Goal: Task Accomplishment & Management: Use online tool/utility

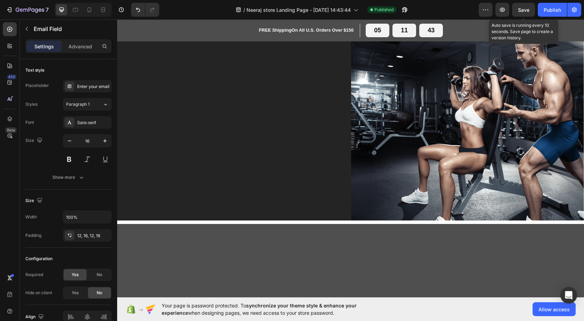
scroll to position [1726, 0]
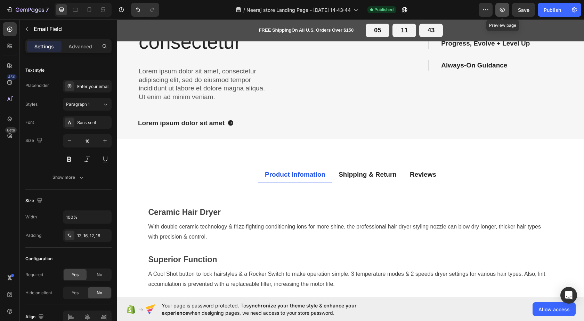
click at [501, 10] on icon "button" at bounding box center [502, 9] width 7 height 7
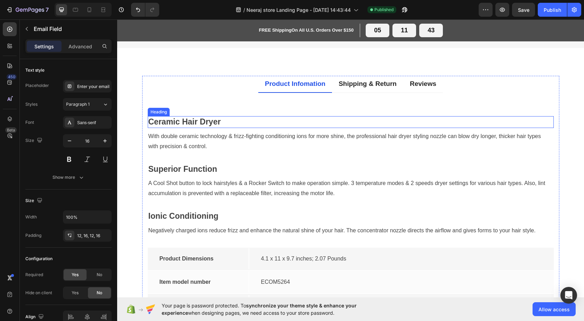
scroll to position [1899, 0]
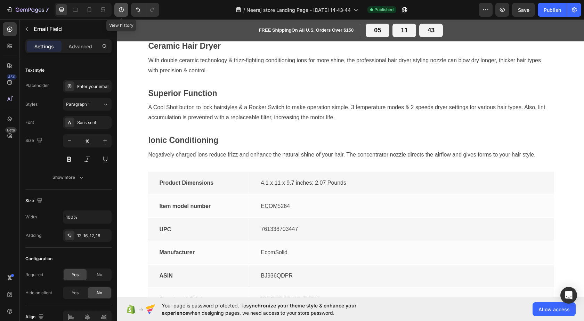
click at [124, 12] on icon "button" at bounding box center [121, 9] width 7 height 7
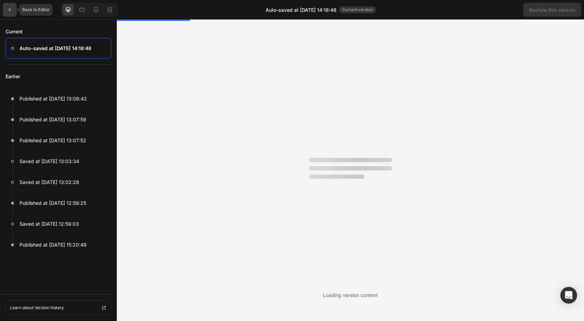
click at [4, 10] on div at bounding box center [10, 10] width 14 height 14
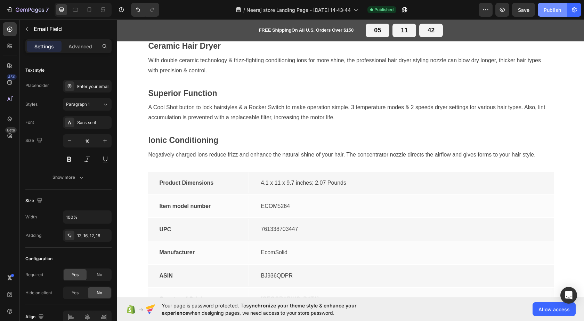
click at [549, 8] on div "Publish" at bounding box center [552, 9] width 17 height 7
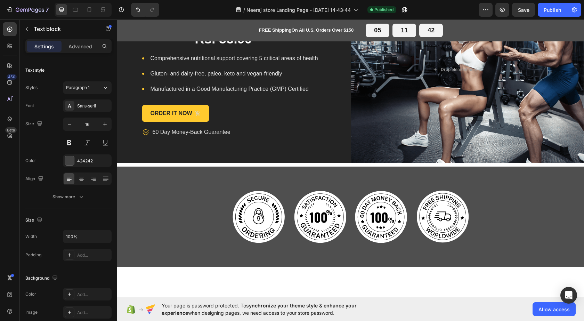
scroll to position [0, 0]
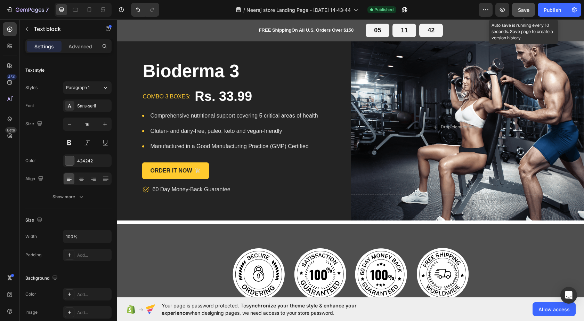
click at [528, 7] on span "Save" at bounding box center [523, 10] width 11 height 6
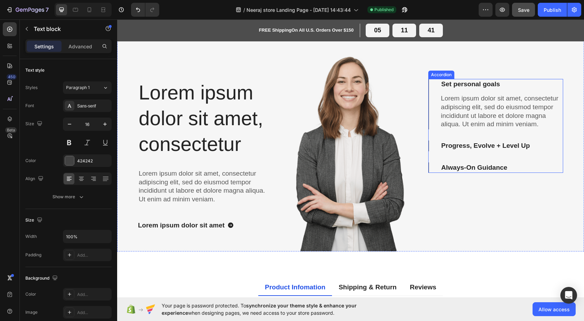
scroll to position [1703, 0]
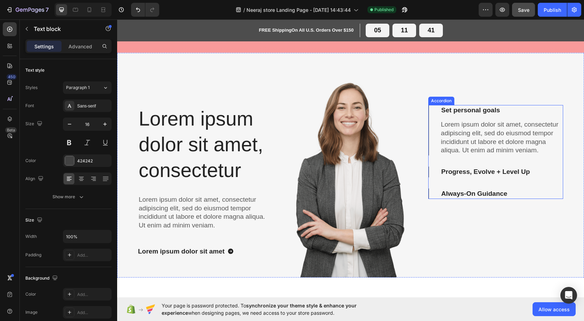
click at [429, 109] on div "Set personal goals" at bounding box center [496, 110] width 134 height 11
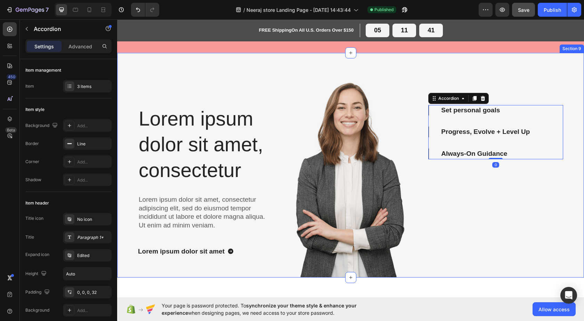
click at [424, 127] on div "Lorem ipsum dolor sit amet, consectetur Heading Lorem ipsum dolor sit amet, con…" at bounding box center [350, 165] width 467 height 225
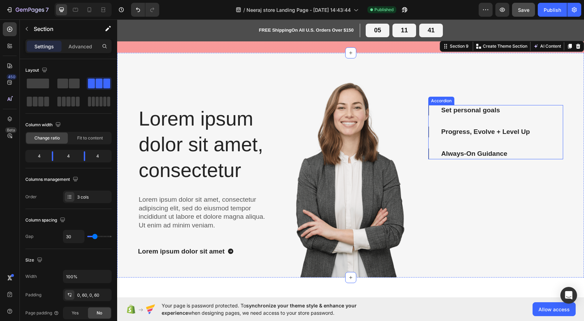
click at [428, 108] on div "Set personal goals Progress, Evolve + Level Up Always-On Guidance" at bounding box center [495, 132] width 135 height 54
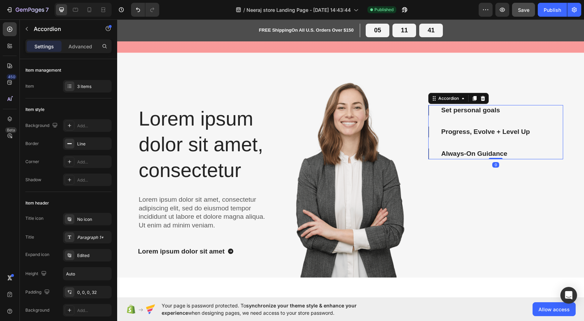
click at [429, 131] on div "Progress, Evolve + Level Up" at bounding box center [496, 132] width 134 height 11
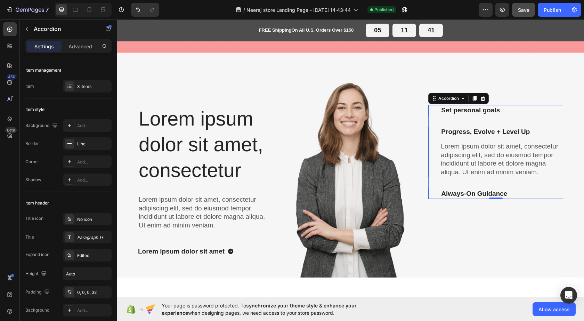
click at [428, 190] on div "Set personal goals Progress, Evolve + Level Up Lorem ipsum dolor sit amet, cons…" at bounding box center [495, 152] width 135 height 94
click at [429, 193] on div "Always-On Guidance" at bounding box center [496, 193] width 134 height 11
click at [445, 195] on p "Always-On Guidance" at bounding box center [474, 193] width 66 height 9
click at [429, 111] on div "Set personal goals" at bounding box center [496, 110] width 134 height 11
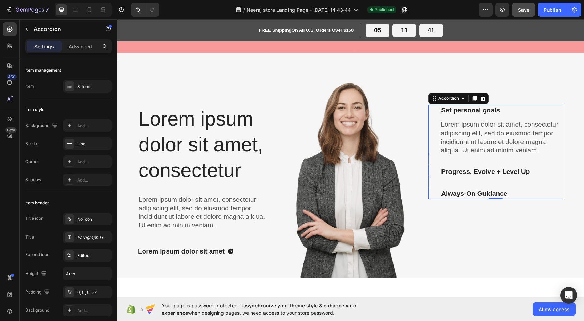
click at [429, 172] on div "Progress, Evolve + Level Up" at bounding box center [496, 171] width 134 height 11
click at [428, 115] on div "Set personal goals Lorem ipsum dolor sit amet, consectetur adipiscing elit, sed…" at bounding box center [495, 152] width 135 height 94
click at [429, 173] on div "Progress, Evolve + Level Up" at bounding box center [496, 171] width 134 height 11
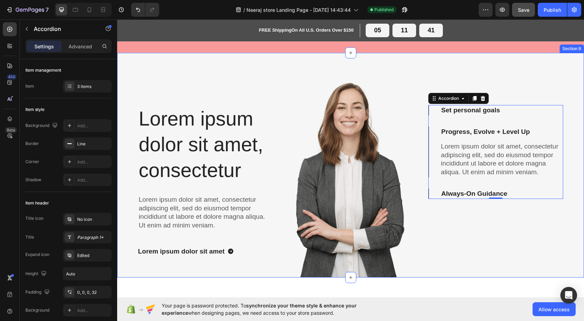
click at [424, 193] on div "Lorem ipsum dolor sit amet, consectetur Heading Lorem ipsum dolor sit amet, con…" at bounding box center [350, 165] width 467 height 225
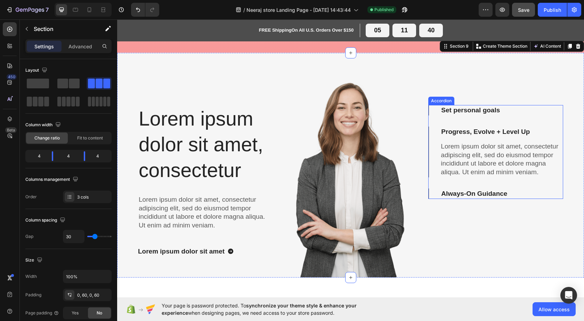
click at [428, 193] on div "Set personal goals Progress, Evolve + Level Up Lorem ipsum dolor sit amet, cons…" at bounding box center [495, 152] width 135 height 94
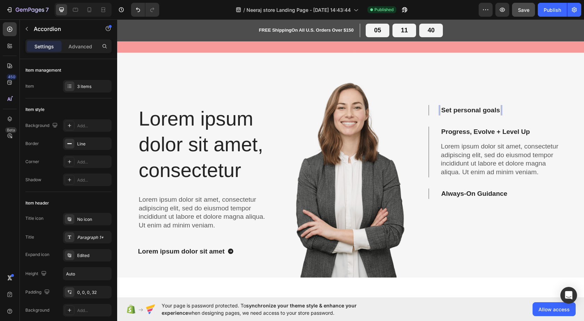
click at [459, 130] on p "Progress, Evolve + Level Up" at bounding box center [485, 132] width 89 height 9
click at [461, 160] on p "Lorem ipsum dolor sit amet, consectetur adipiscing elit, sed do eiusmod tempor …" at bounding box center [501, 159] width 121 height 34
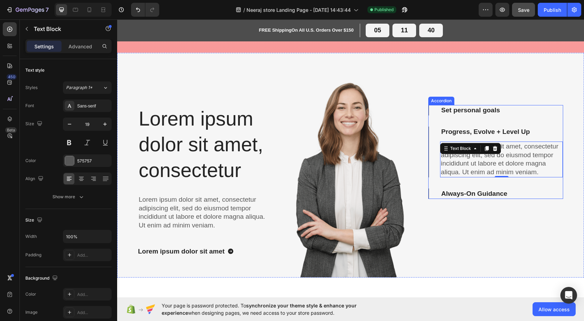
click at [467, 193] on p "Always-On Guidance" at bounding box center [474, 193] width 66 height 9
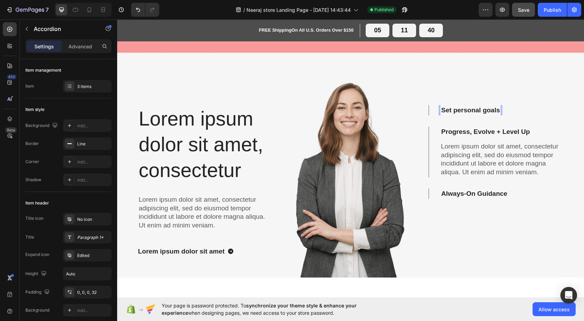
click at [463, 133] on p "Progress, Evolve + Level Up" at bounding box center [485, 132] width 89 height 9
click at [464, 148] on div "Lorem ipsum dolor sit amet, consectetur adipiscing elit, sed do eiusmod tempor …" at bounding box center [501, 159] width 123 height 36
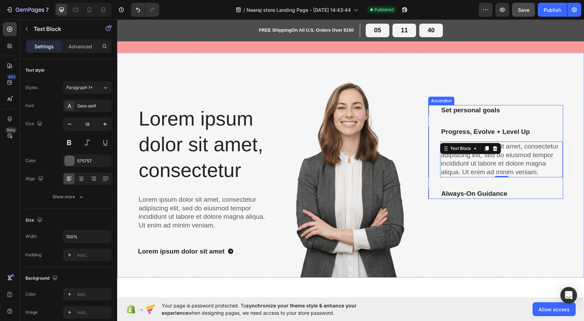
click at [429, 113] on div "Set personal goals" at bounding box center [496, 110] width 134 height 11
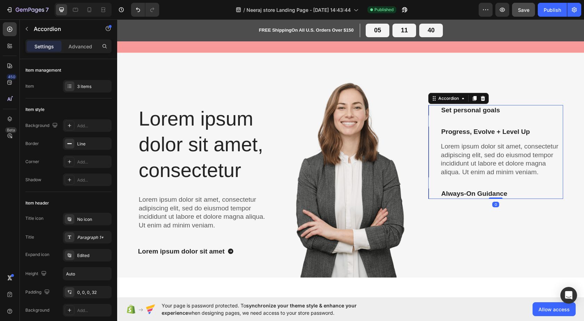
click at [429, 138] on div "Progress, Evolve + Level Up Lorem ipsum dolor sit amet, consectetur adipiscing …" at bounding box center [496, 152] width 134 height 51
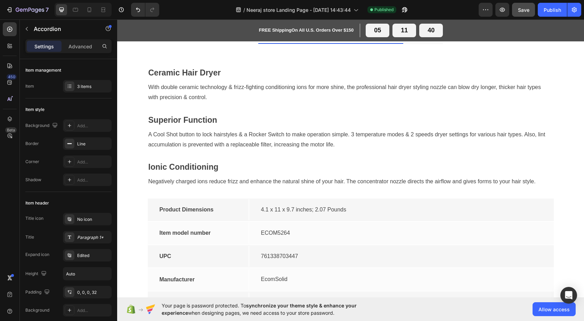
scroll to position [1877, 0]
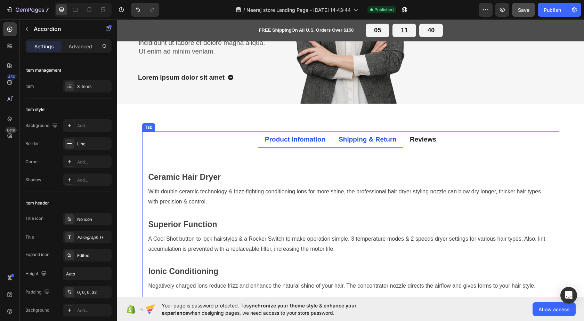
click at [351, 139] on div "Shipping & Return" at bounding box center [367, 139] width 60 height 11
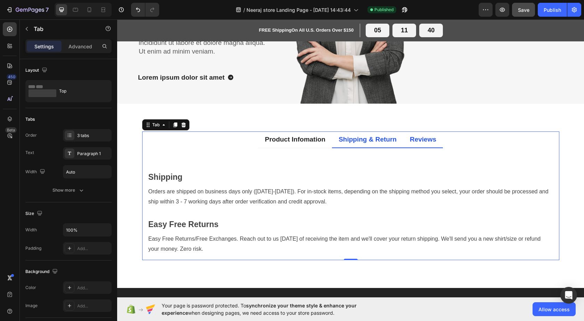
click at [404, 138] on li "Reviews" at bounding box center [423, 139] width 40 height 17
click at [300, 137] on div "Product Infomation" at bounding box center [295, 139] width 63 height 11
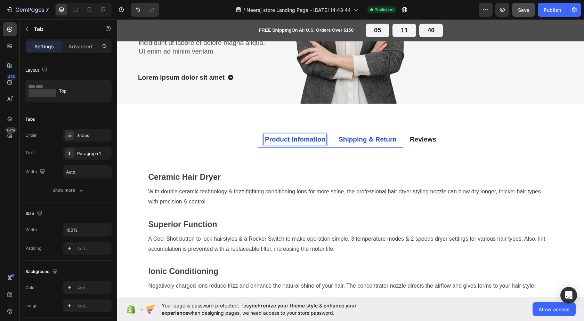
click at [354, 137] on p "Shipping & Return" at bounding box center [368, 139] width 58 height 9
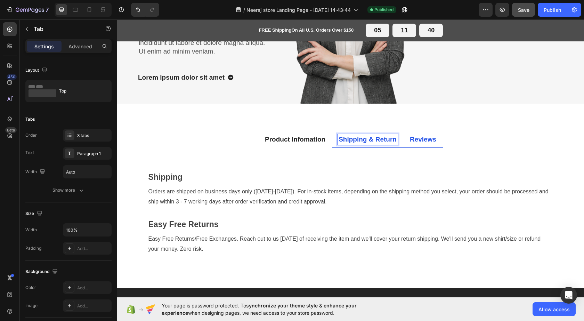
click at [414, 139] on p "Reviews" at bounding box center [423, 139] width 26 height 9
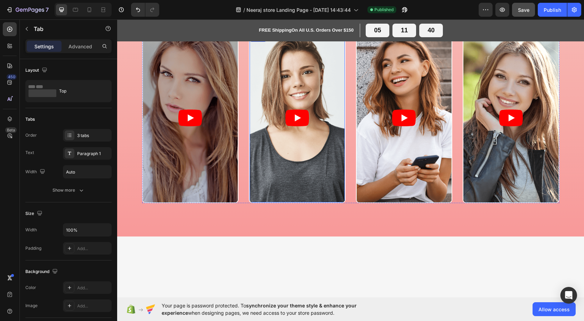
scroll to position [1163, 0]
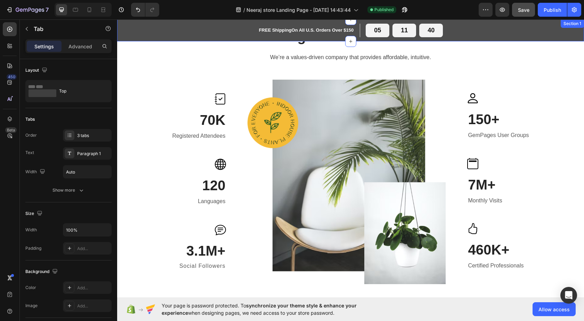
click at [525, 8] on span "Save" at bounding box center [523, 10] width 11 height 6
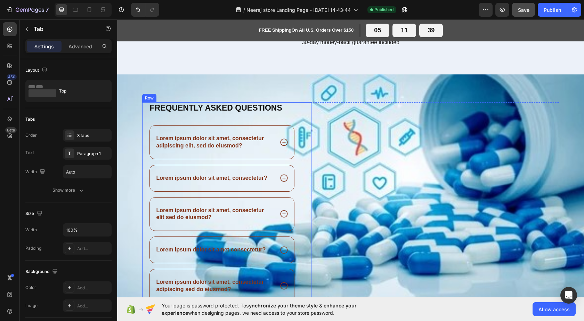
scroll to position [834, 0]
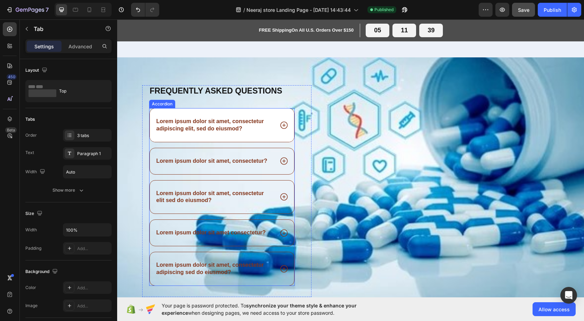
click at [282, 125] on icon at bounding box center [283, 125] width 9 height 9
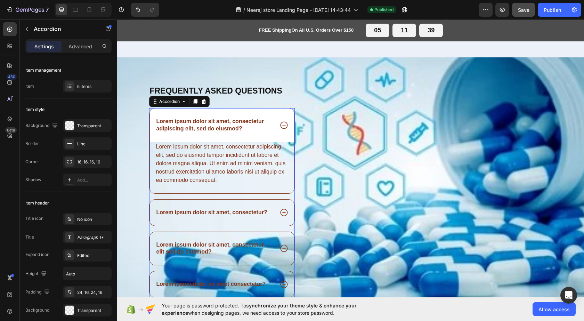
click at [282, 125] on icon at bounding box center [283, 125] width 9 height 9
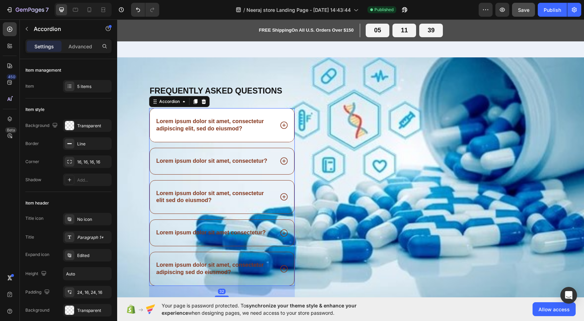
click at [282, 127] on icon at bounding box center [283, 125] width 9 height 9
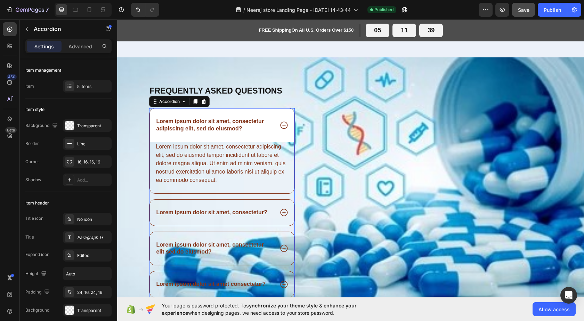
click at [282, 127] on icon at bounding box center [283, 125] width 9 height 9
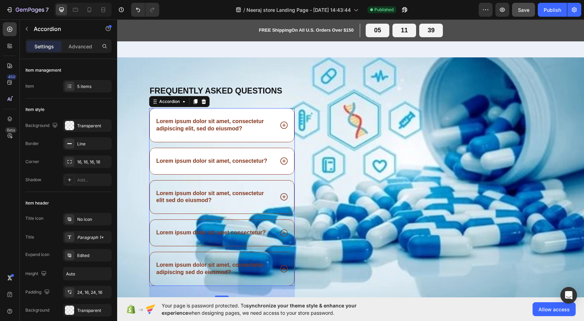
click at [282, 161] on icon at bounding box center [283, 160] width 7 height 7
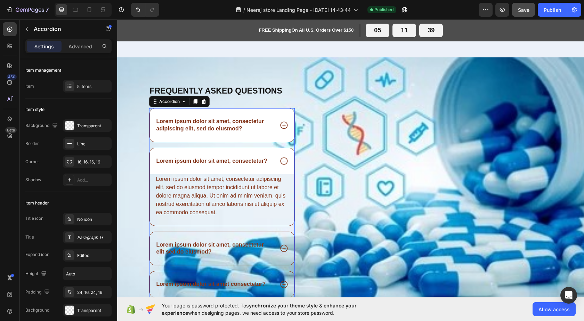
click at [282, 161] on icon at bounding box center [283, 160] width 7 height 7
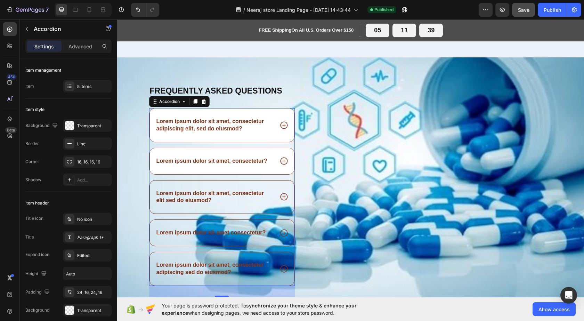
click at [282, 161] on icon at bounding box center [283, 160] width 7 height 7
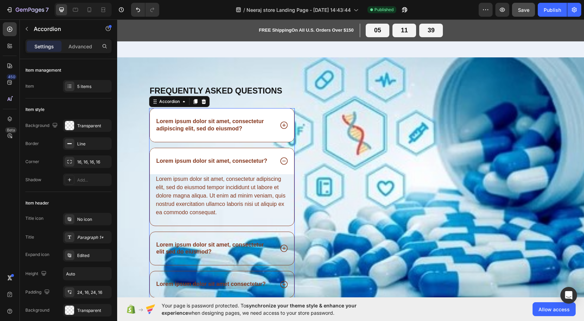
click at [282, 161] on icon at bounding box center [283, 160] width 7 height 7
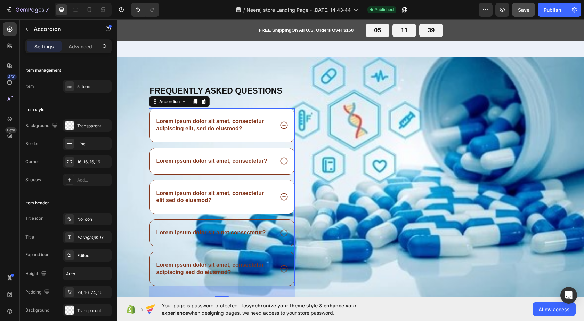
click at [280, 196] on icon at bounding box center [283, 196] width 9 height 9
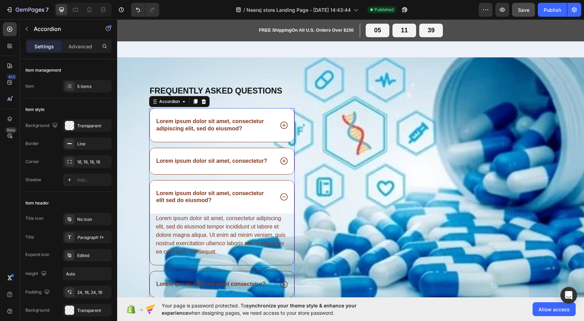
click at [280, 196] on icon at bounding box center [283, 196] width 9 height 9
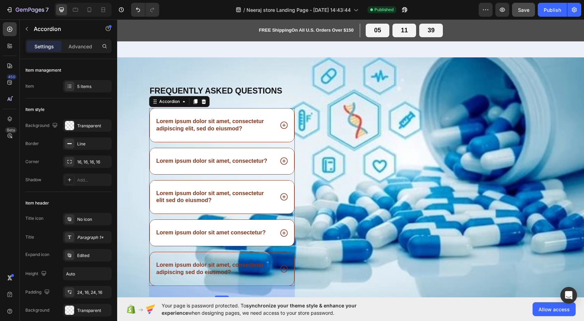
click at [280, 233] on icon at bounding box center [283, 232] width 7 height 7
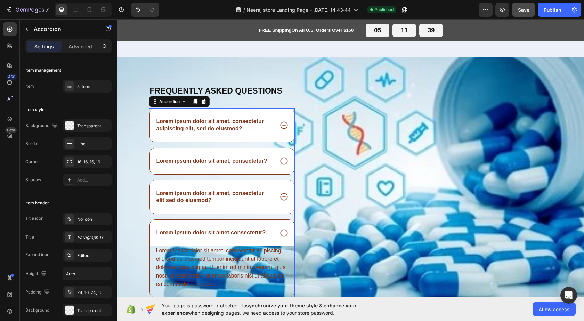
click at [280, 233] on icon at bounding box center [283, 232] width 7 height 7
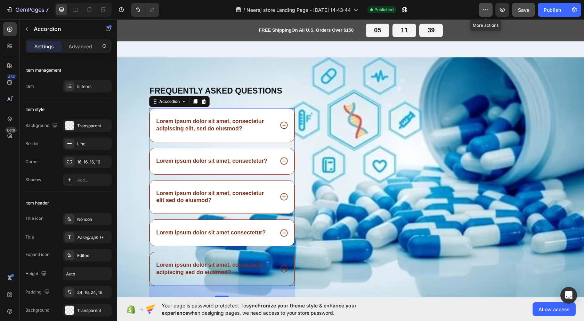
click at [489, 13] on button "button" at bounding box center [486, 10] width 14 height 14
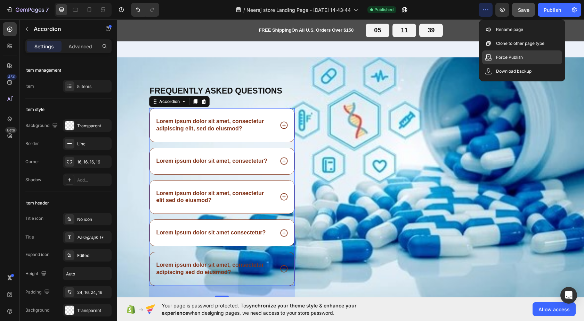
click at [498, 57] on p "Force Publish" at bounding box center [509, 57] width 27 height 7
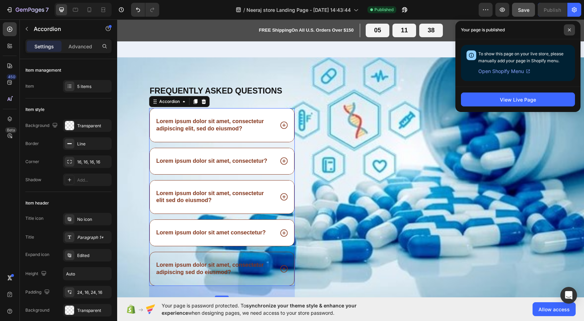
click at [569, 31] on icon at bounding box center [569, 29] width 3 height 3
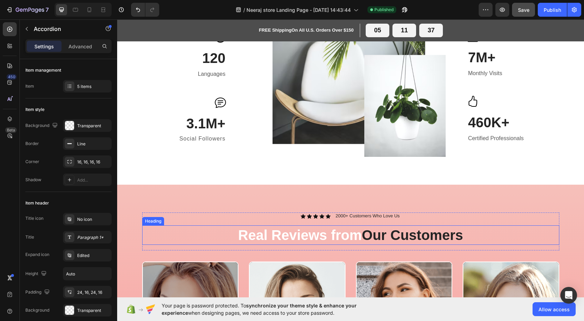
scroll to position [1294, 0]
